Goal: Information Seeking & Learning: Learn about a topic

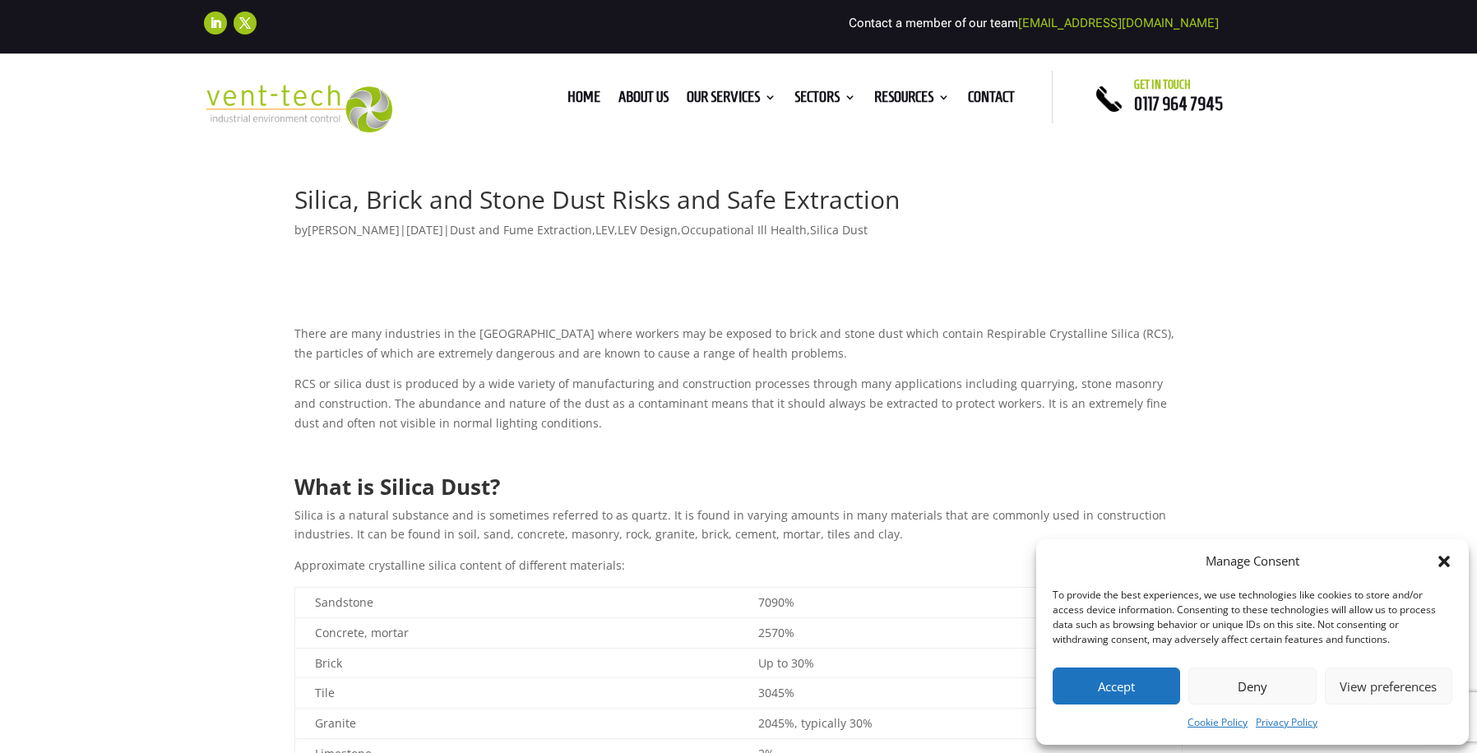
click at [947, 324] on p "There are many industries in the [GEOGRAPHIC_DATA] where workers may be exposed…" at bounding box center [738, 349] width 888 height 51
click at [939, 333] on p "There are many industries in the [GEOGRAPHIC_DATA] where workers may be exposed…" at bounding box center [738, 349] width 888 height 51
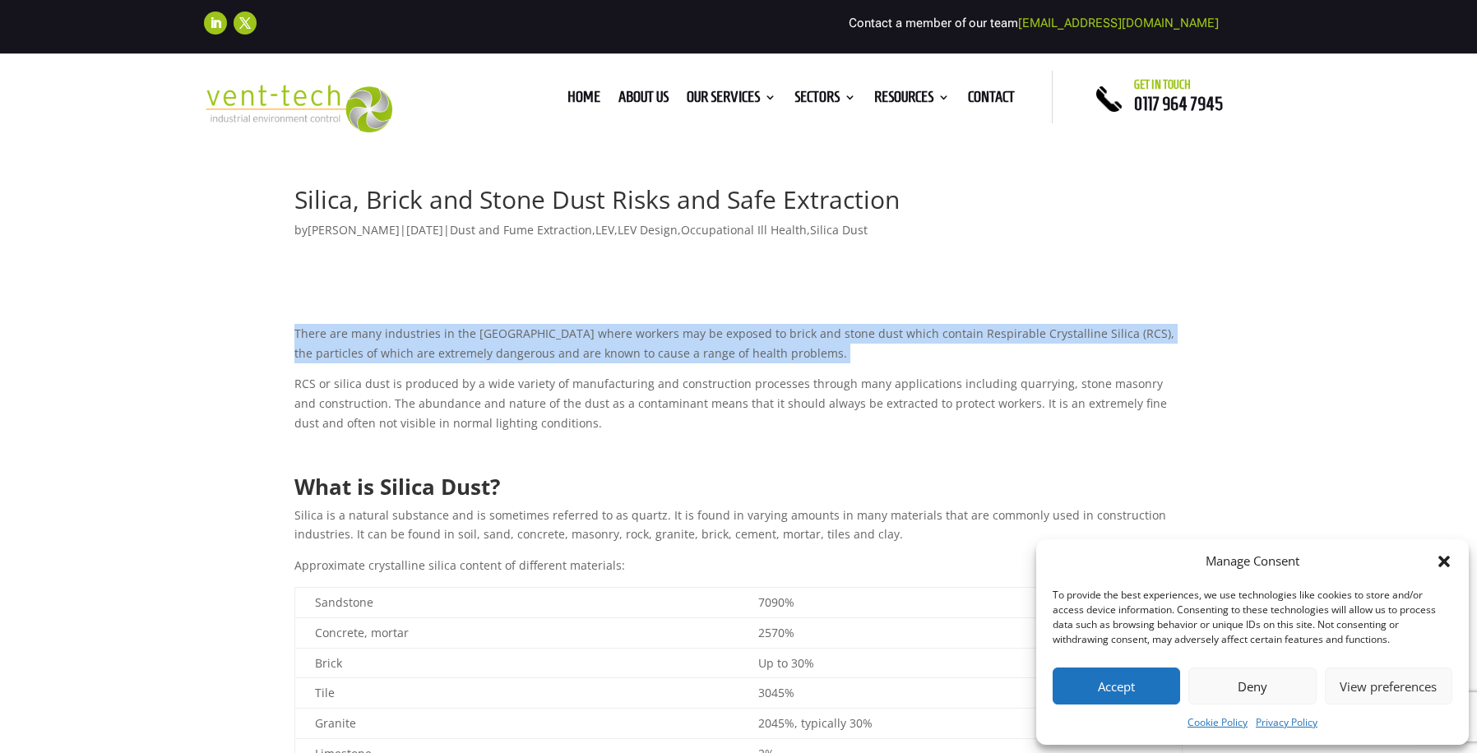
click at [939, 333] on p "There are many industries in the [GEOGRAPHIC_DATA] where workers may be exposed…" at bounding box center [738, 349] width 888 height 51
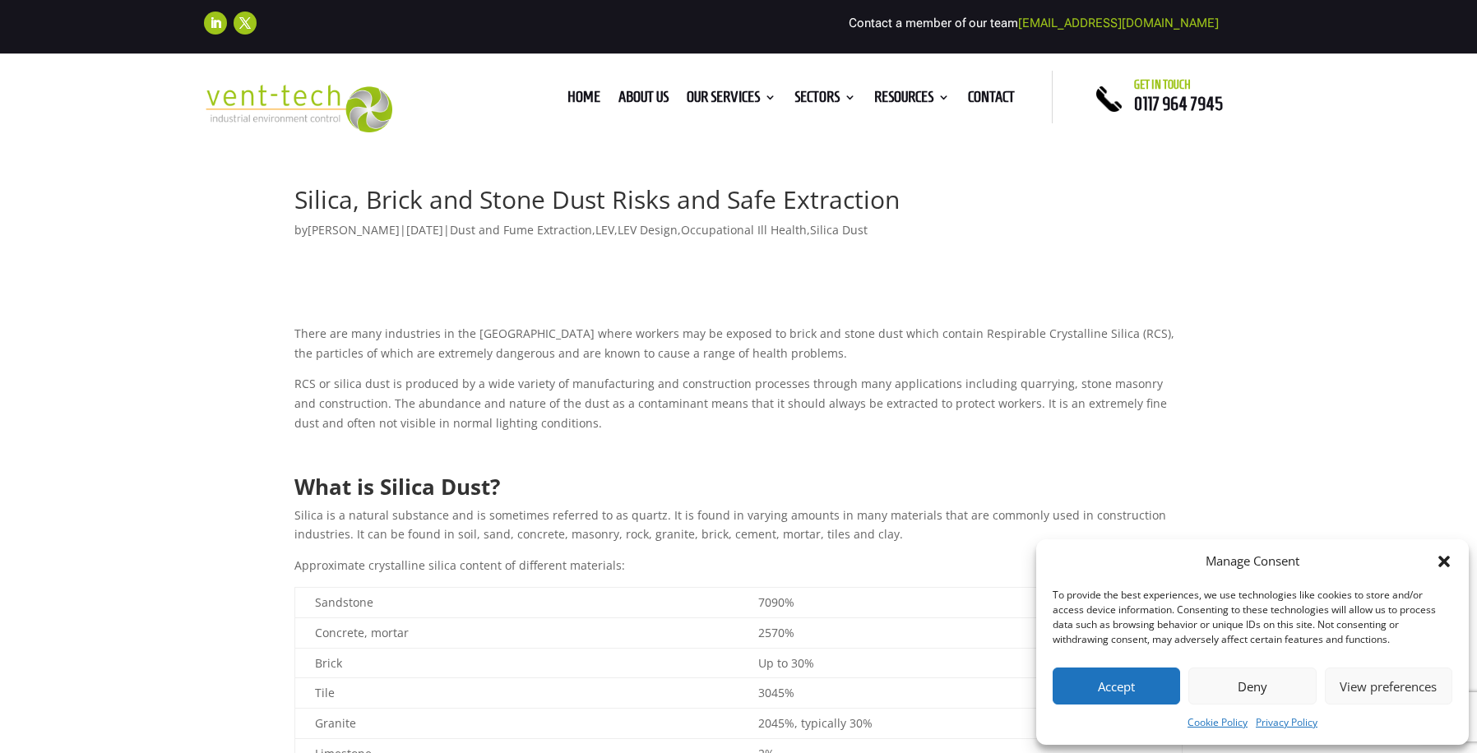
click at [939, 333] on p "There are many industries in the [GEOGRAPHIC_DATA] where workers may be exposed…" at bounding box center [738, 349] width 888 height 51
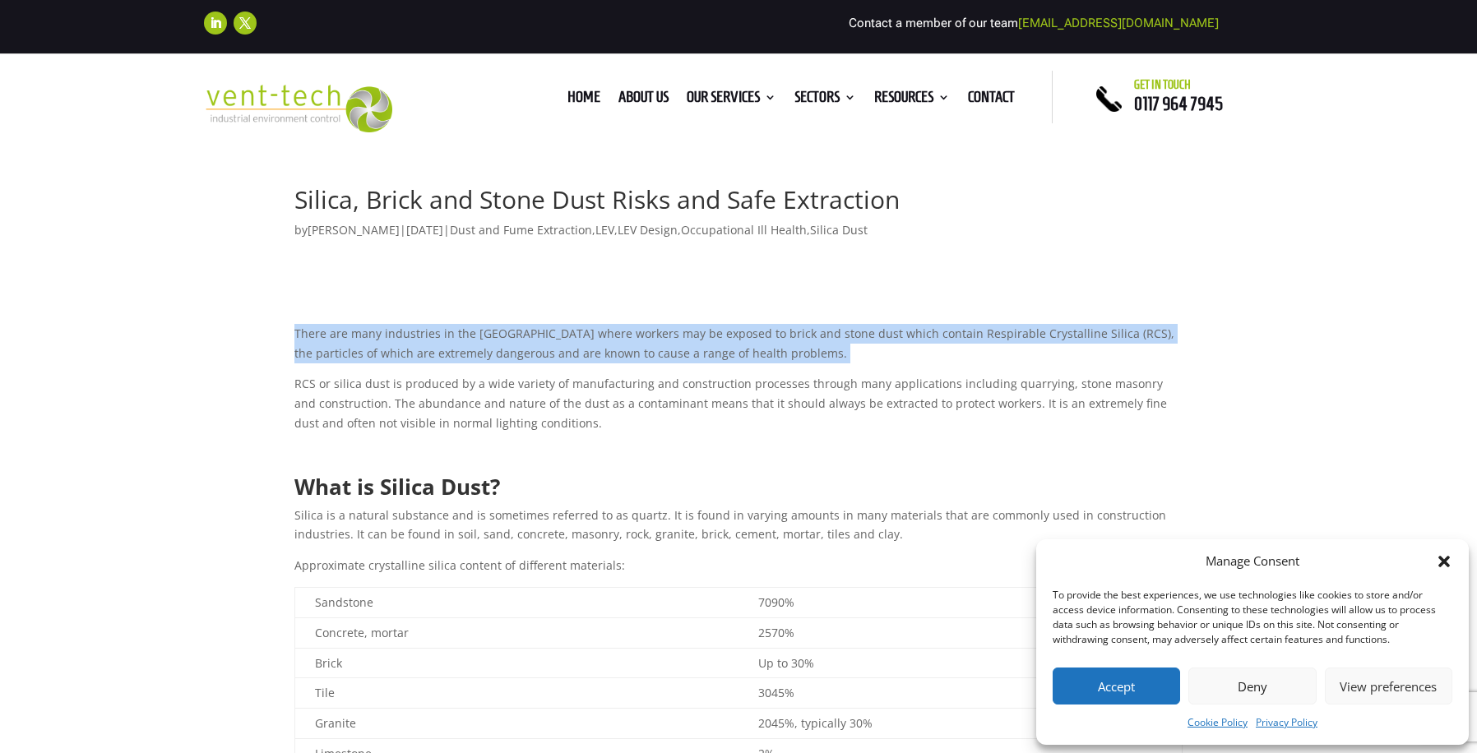
click at [839, 414] on p "RCS or silica dust is produced by a wide variety of manufacturing and construct…" at bounding box center [738, 409] width 888 height 70
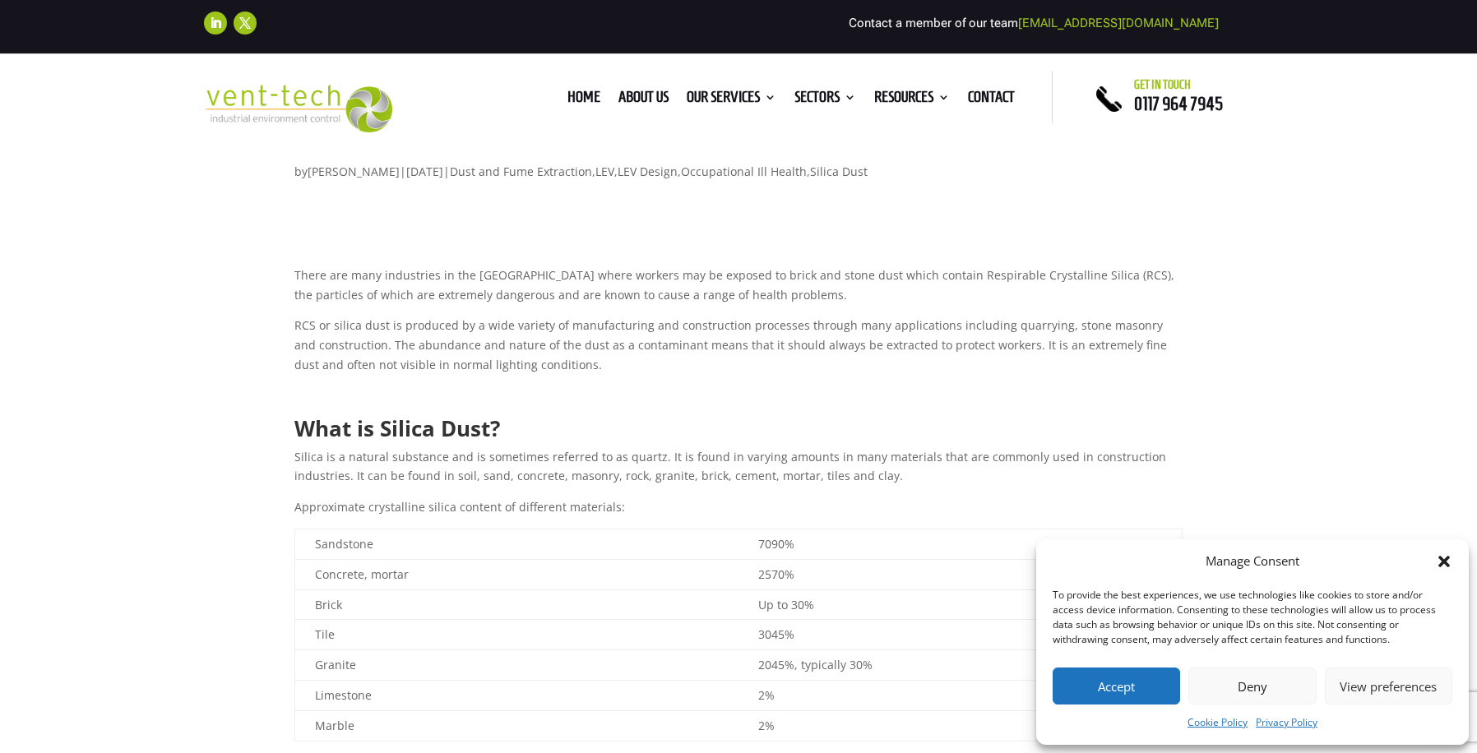
scroll to position [61, 0]
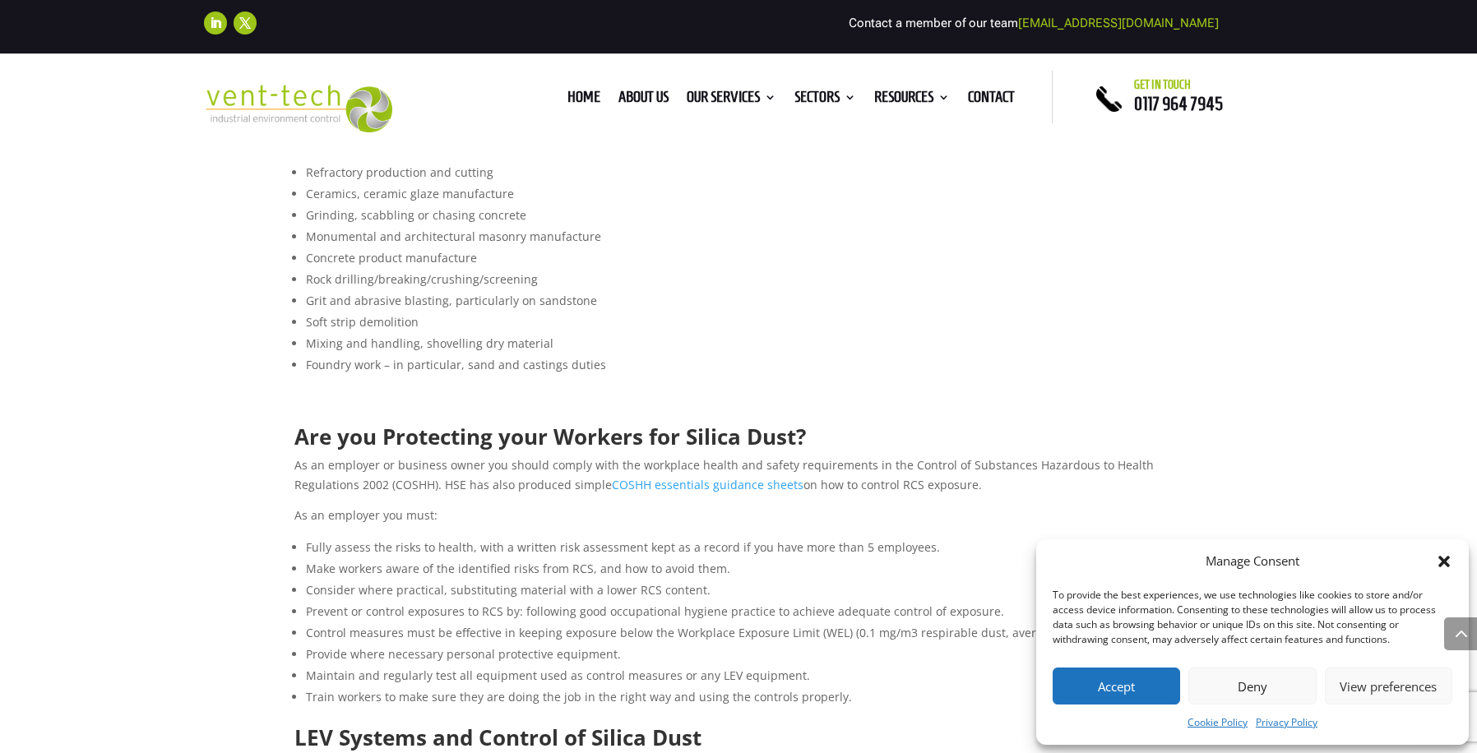
scroll to position [1017, 0]
